Goal: Information Seeking & Learning: Learn about a topic

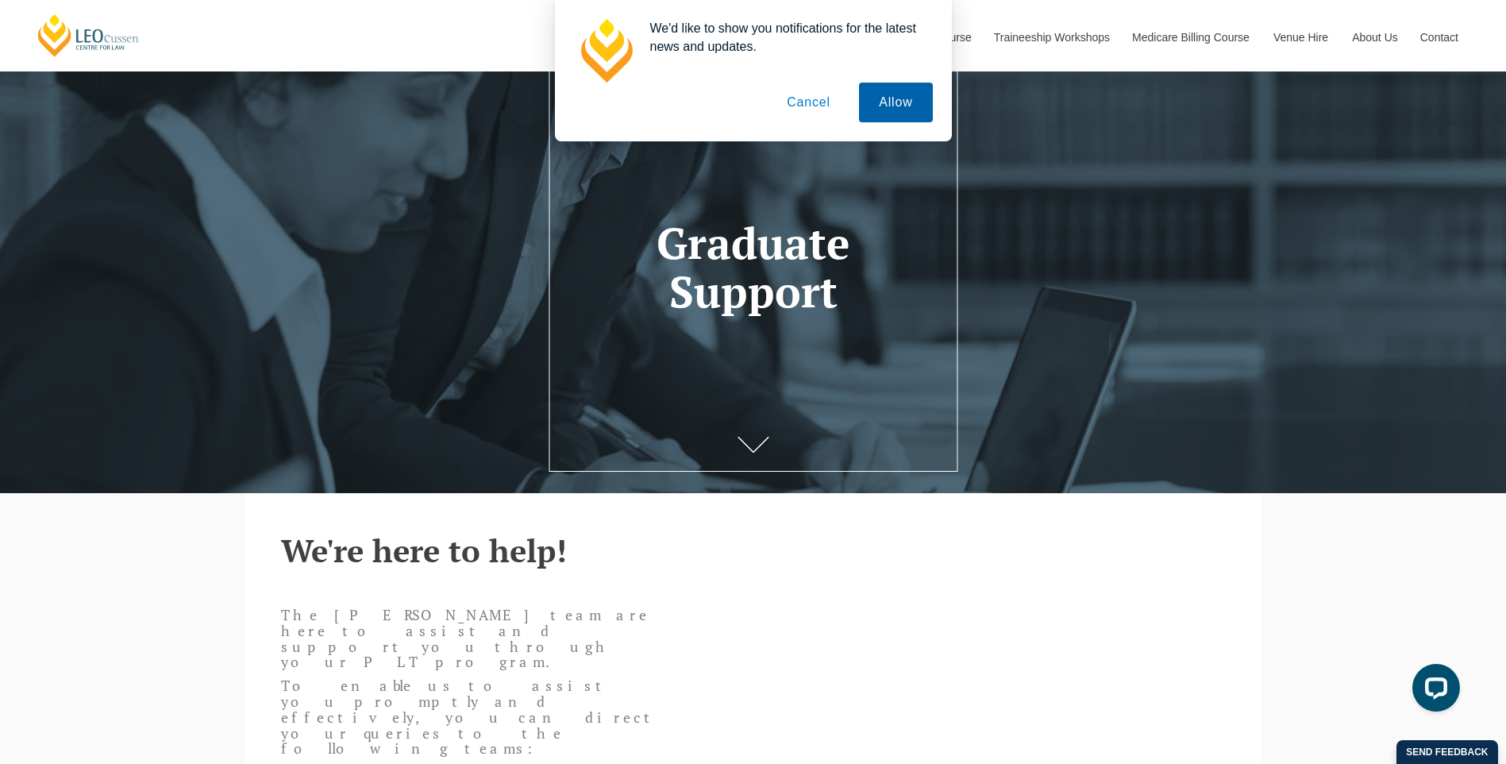
click at [904, 98] on button "Allow" at bounding box center [895, 103] width 73 height 40
